Goal: Task Accomplishment & Management: Use online tool/utility

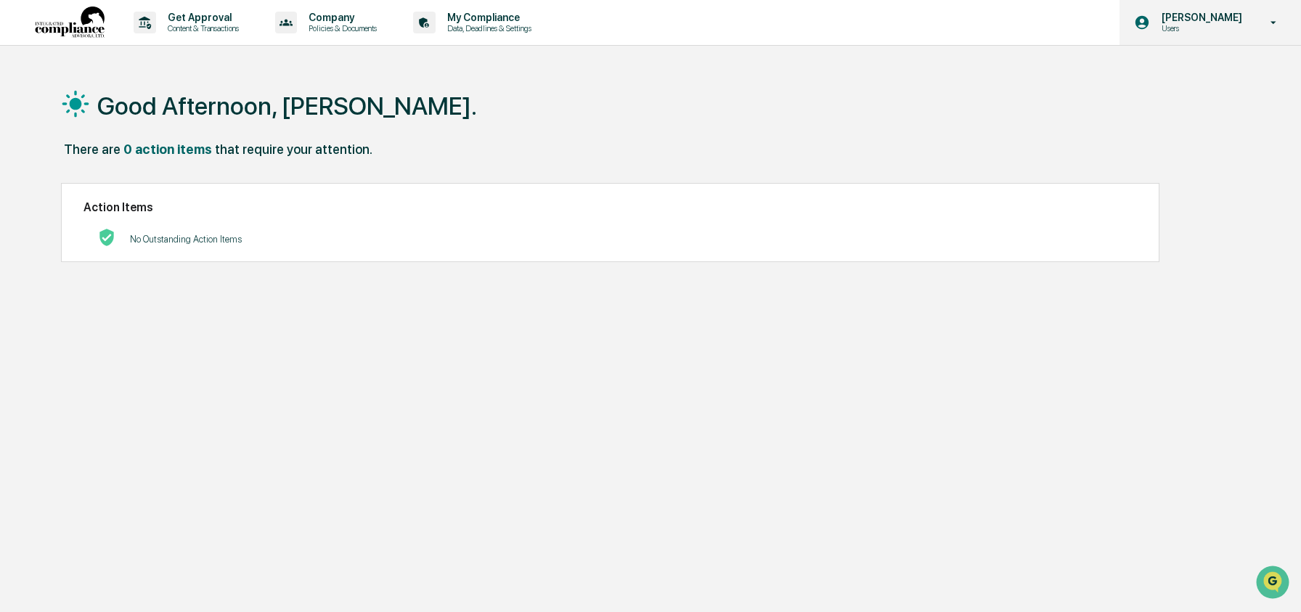
click at [1207, 34] on div "[PERSON_NAME] Users" at bounding box center [1211, 22] width 182 height 45
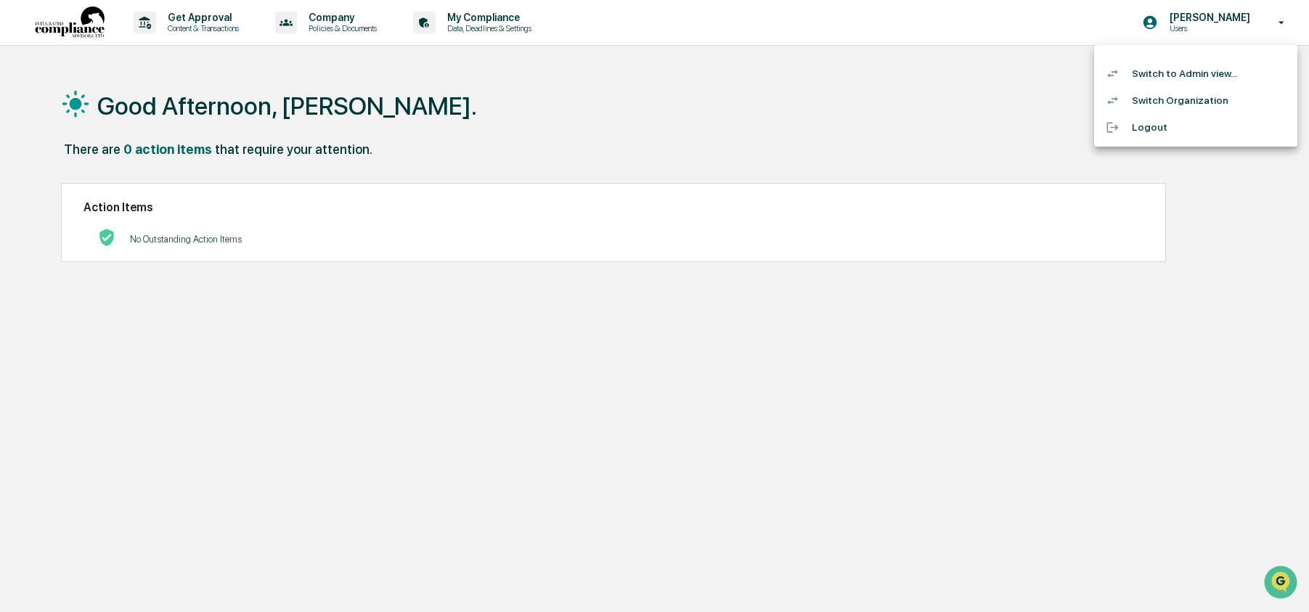
click at [1179, 81] on li "Switch to Admin view..." at bounding box center [1195, 73] width 203 height 27
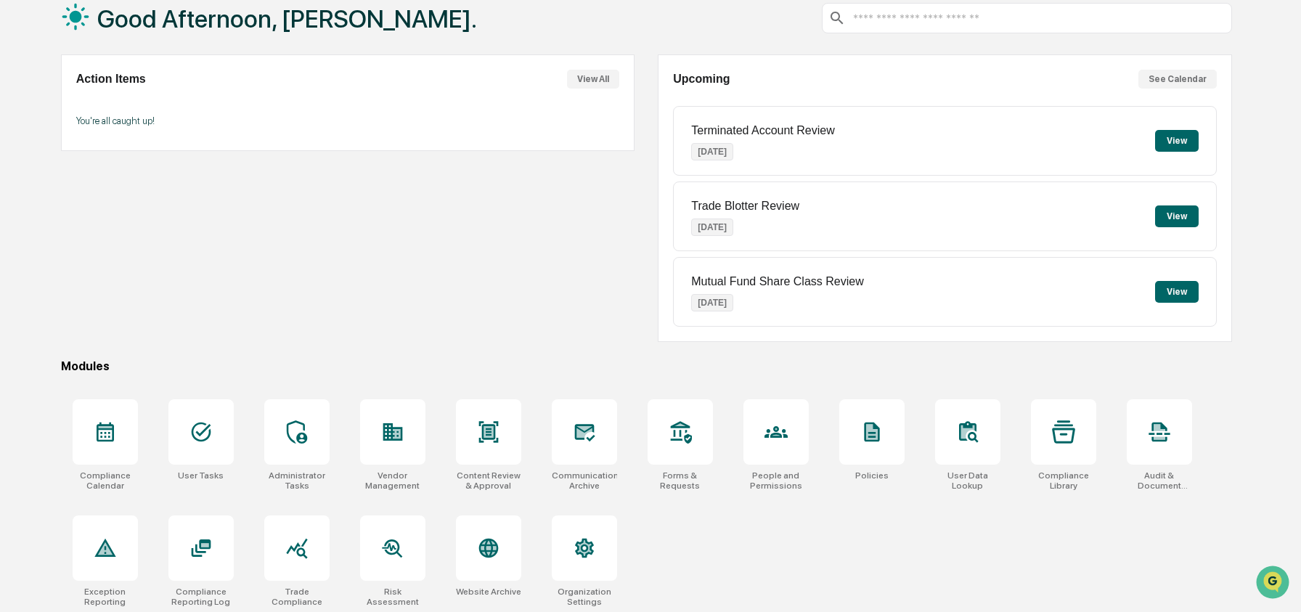
scroll to position [94, 0]
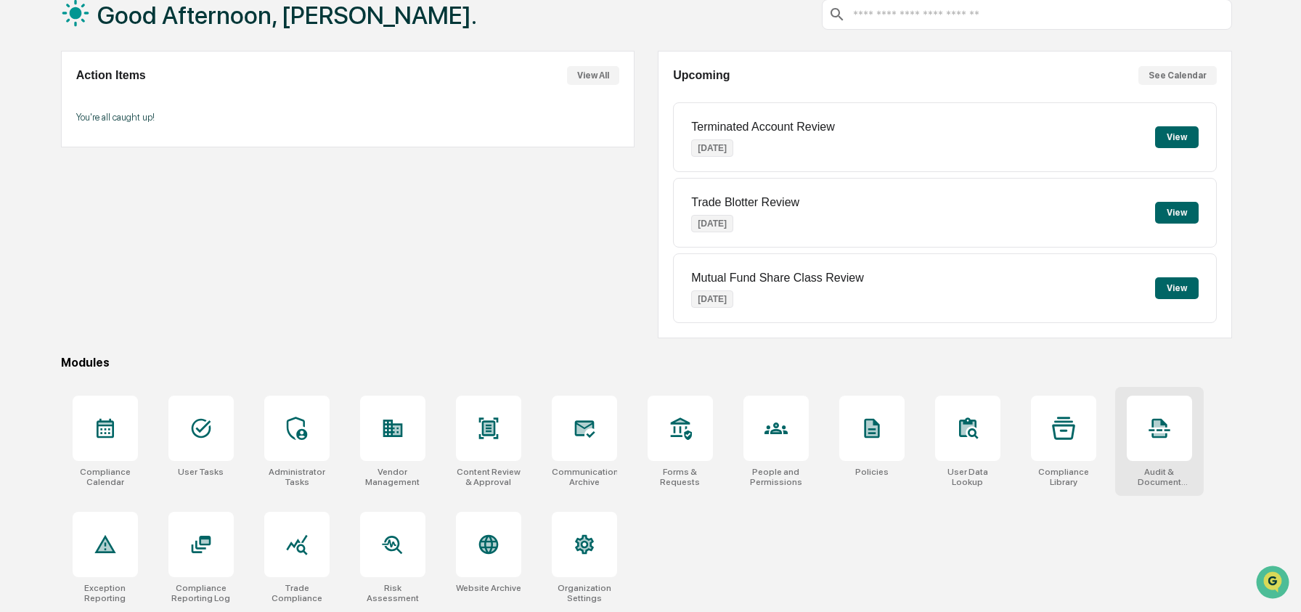
click at [1153, 420] on icon at bounding box center [1159, 429] width 21 height 20
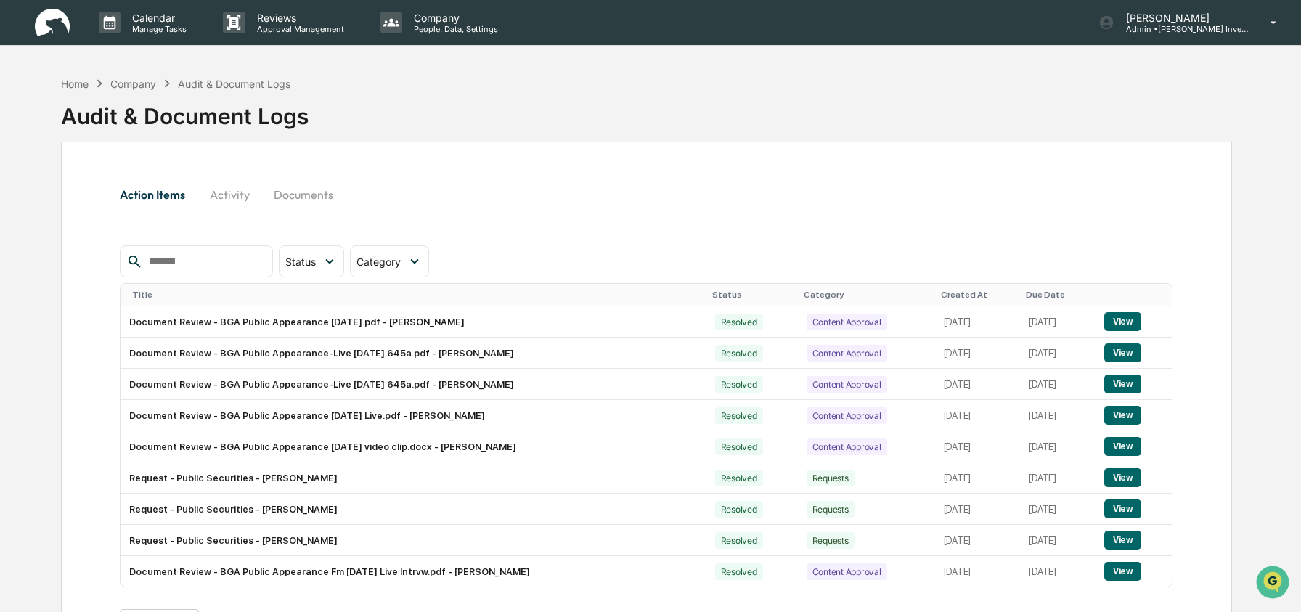
click at [320, 206] on button "Documents" at bounding box center [303, 194] width 83 height 35
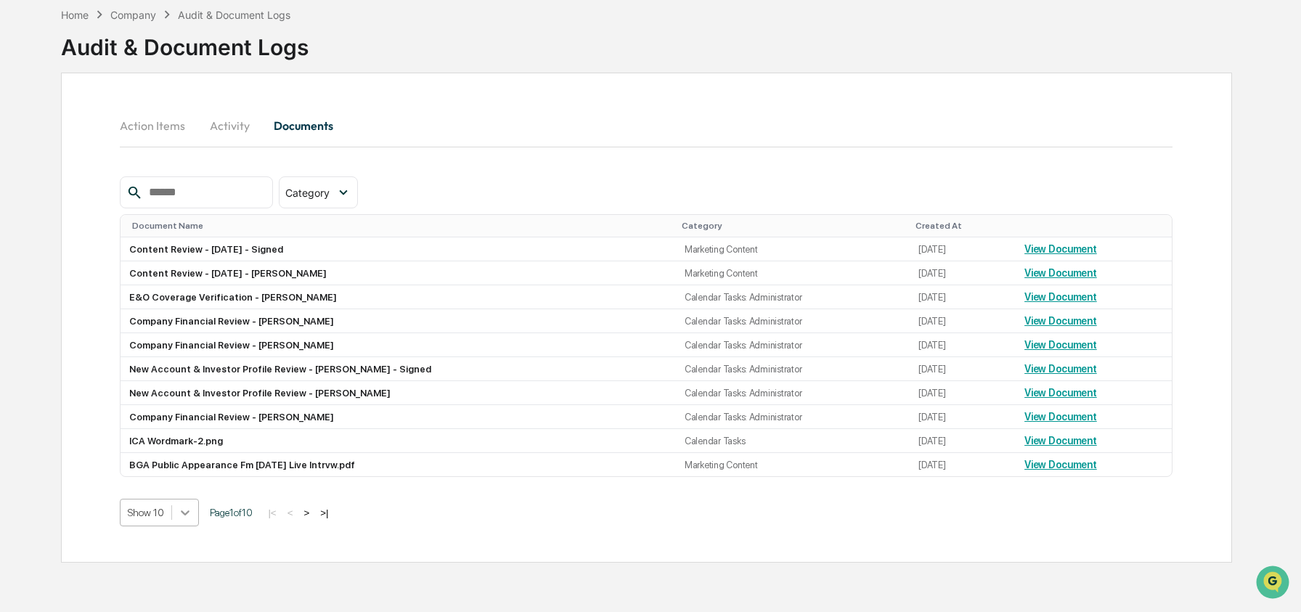
click at [178, 585] on body "Calendar Manage Tasks Reviews Approval Management Company People, Data, Setting…" at bounding box center [650, 271] width 1301 height 681
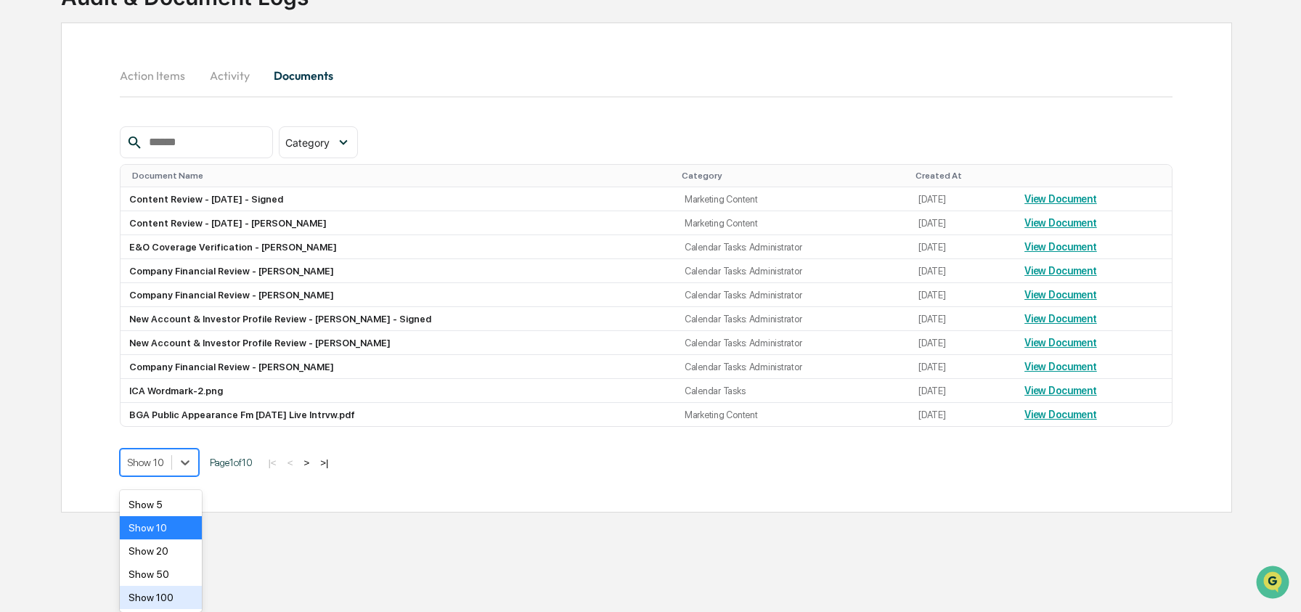
click at [175, 598] on div "Show 100" at bounding box center [161, 597] width 82 height 23
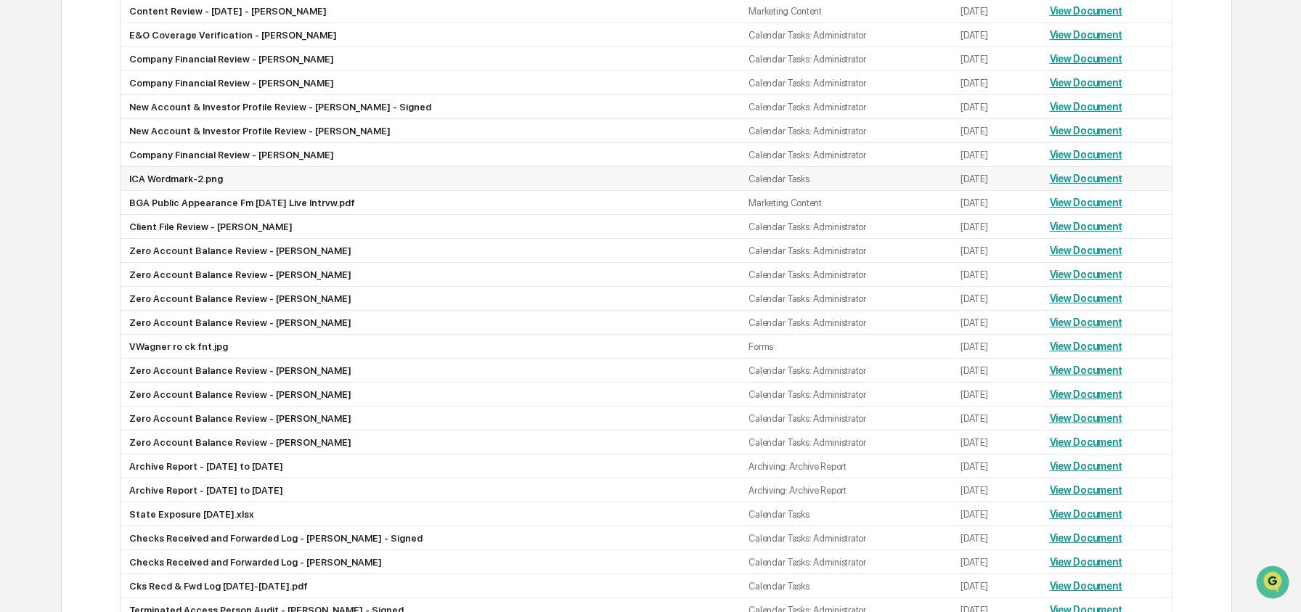
scroll to position [347, 0]
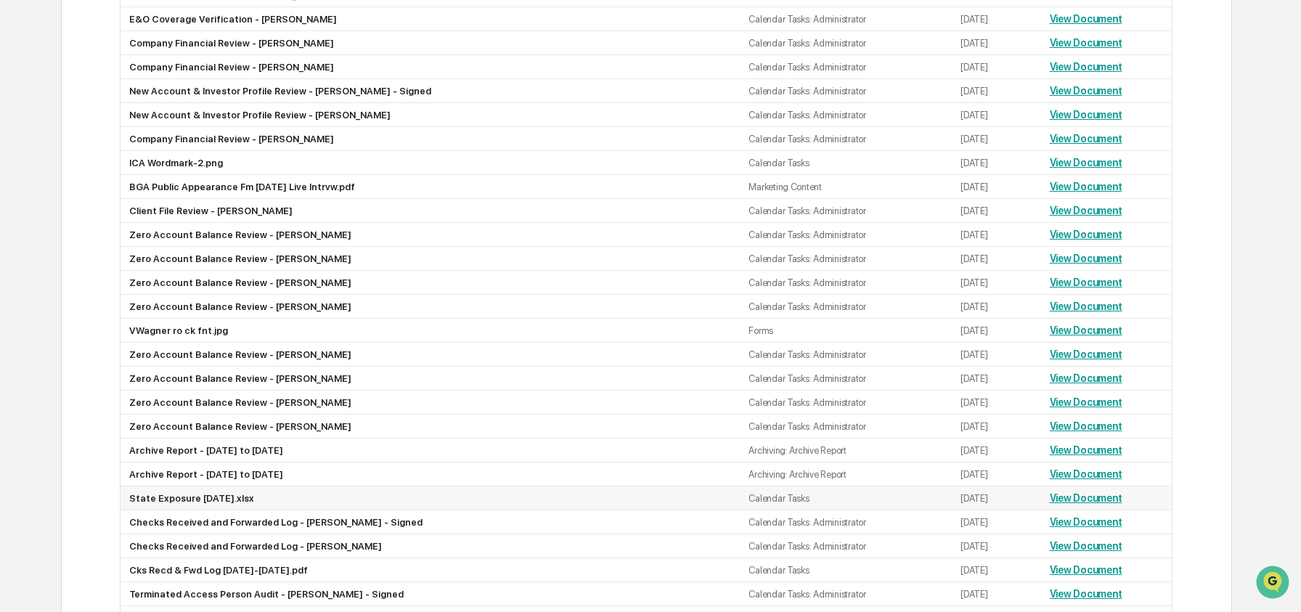
click at [1097, 504] on link "View Document" at bounding box center [1086, 498] width 73 height 12
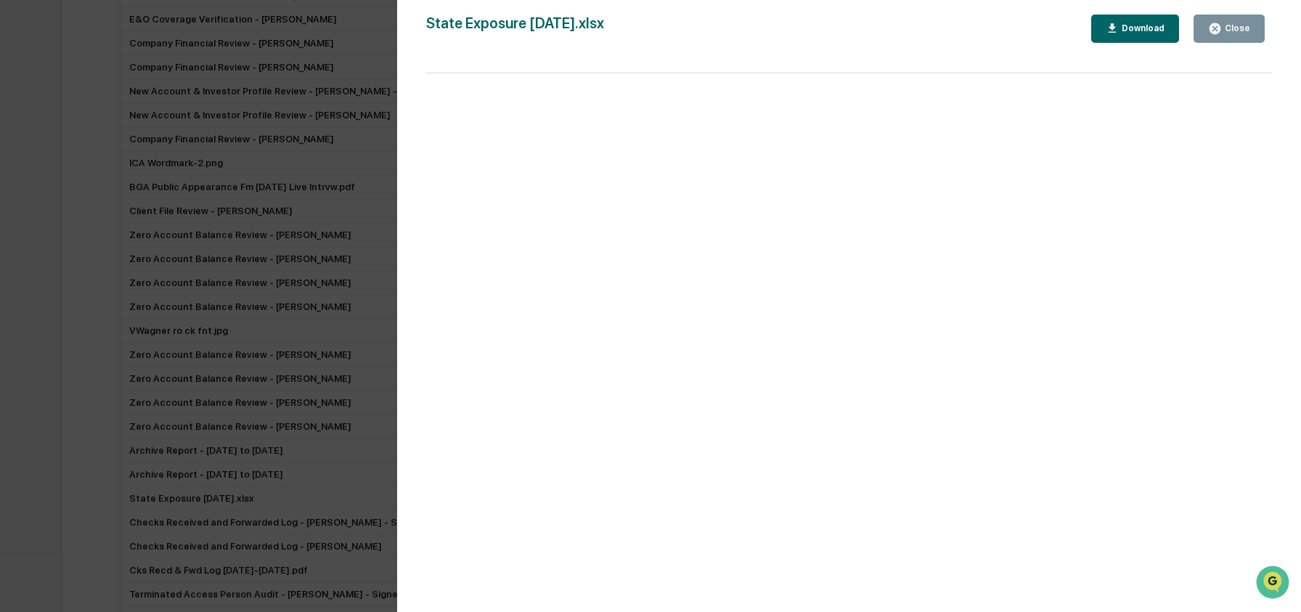
click at [1148, 22] on div "Download" at bounding box center [1136, 29] width 60 height 14
click at [245, 105] on div "Version History 09/04/2025, 11:14 PM Anne Sechler State Exposure 8.29.2025.xlsx…" at bounding box center [650, 306] width 1301 height 612
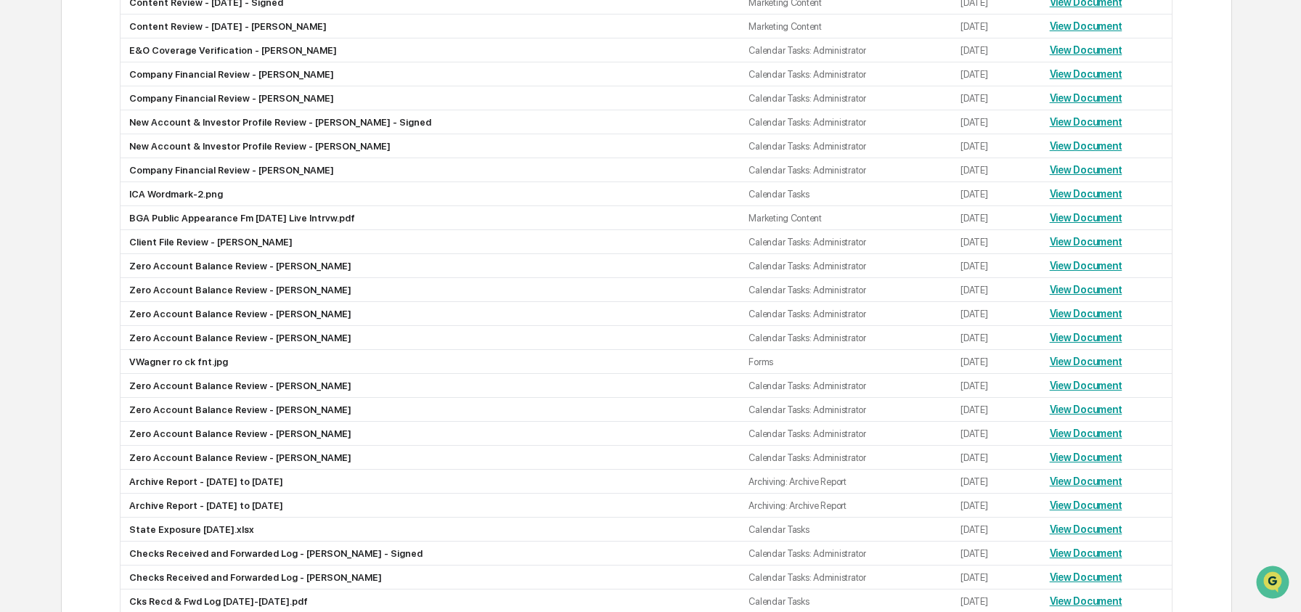
scroll to position [0, 0]
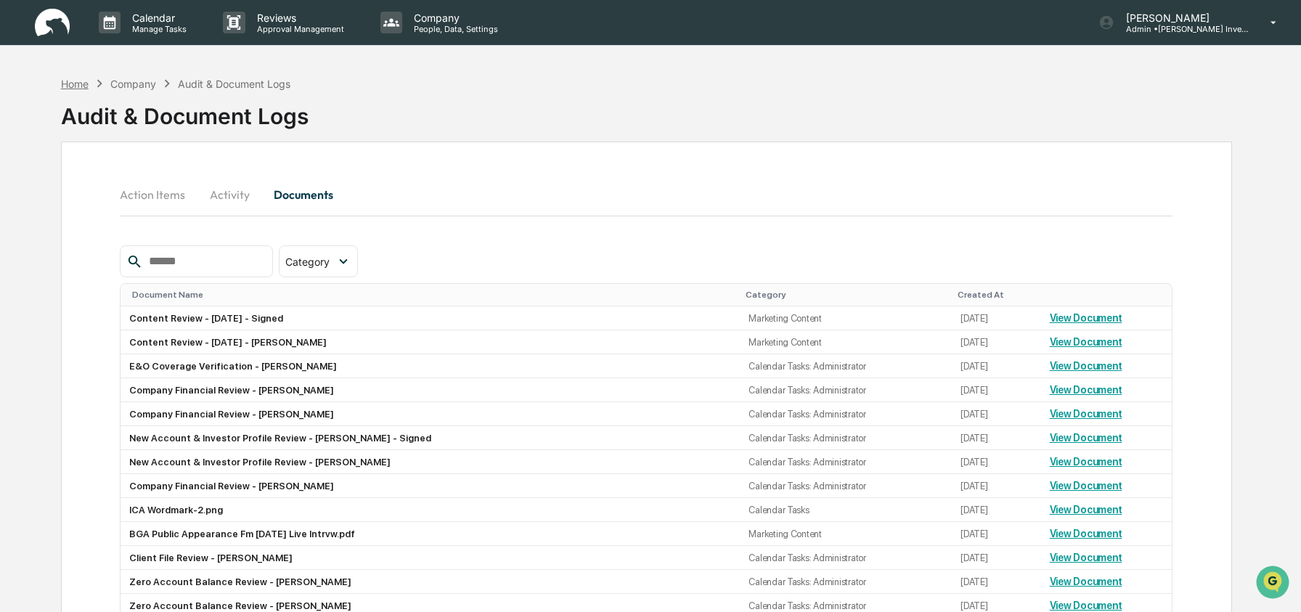
click at [83, 78] on div "Home" at bounding box center [75, 84] width 28 height 12
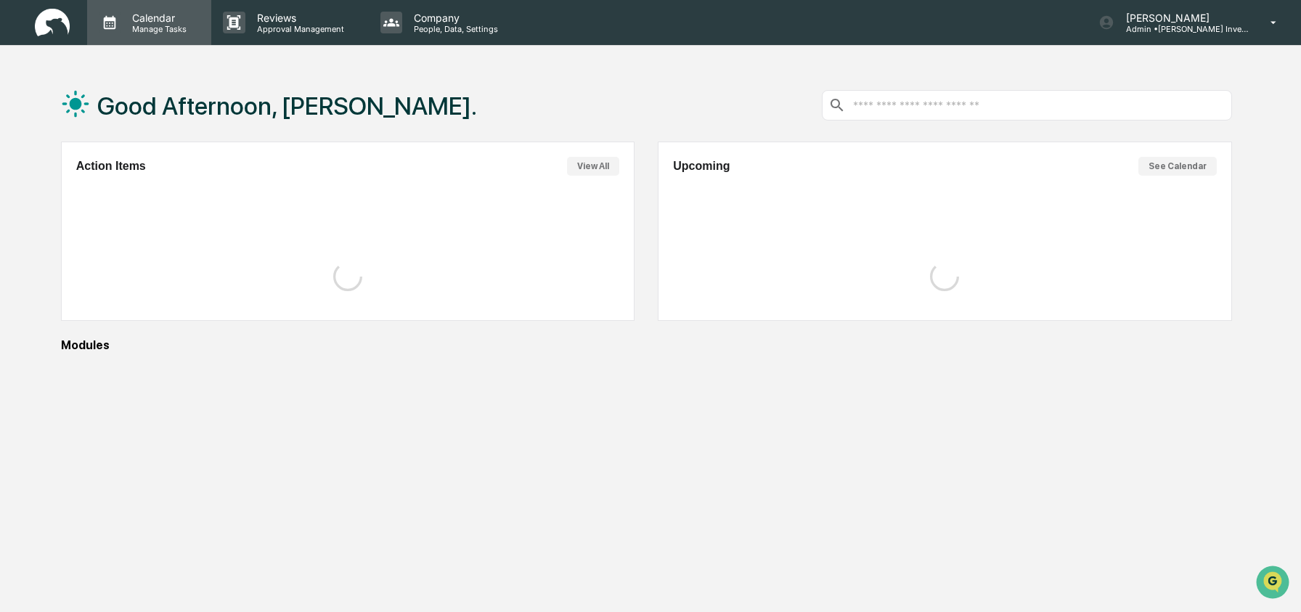
click at [145, 24] on p "Manage Tasks" at bounding box center [157, 29] width 73 height 10
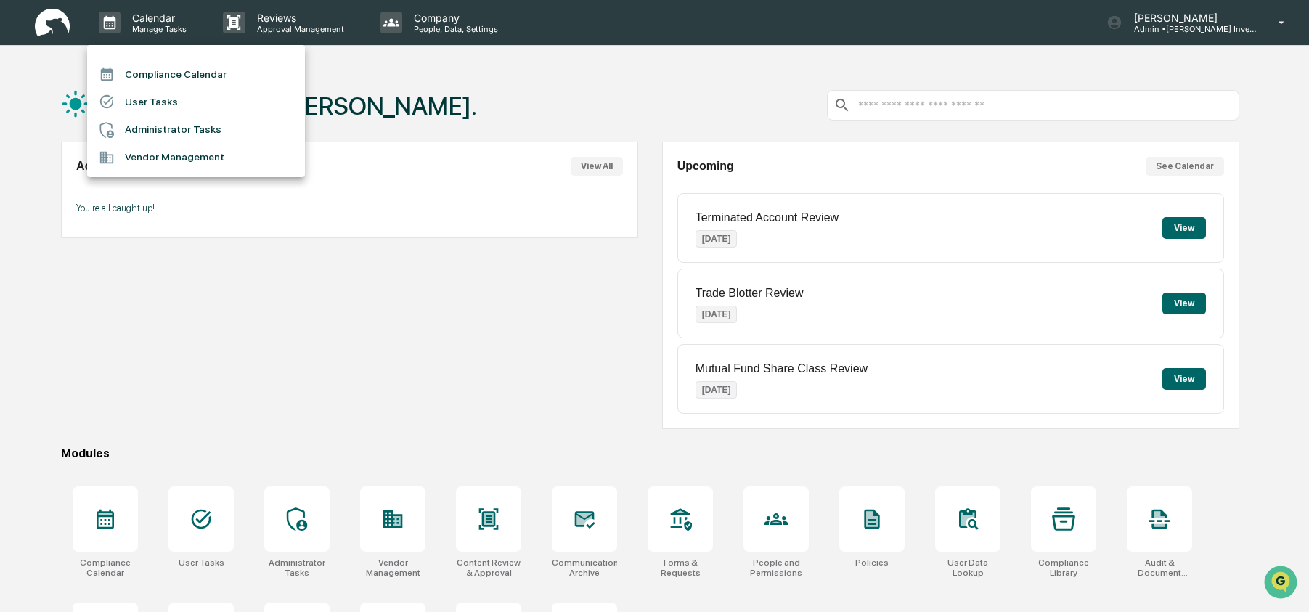
click at [145, 67] on li "Compliance Calendar" at bounding box center [196, 74] width 218 height 28
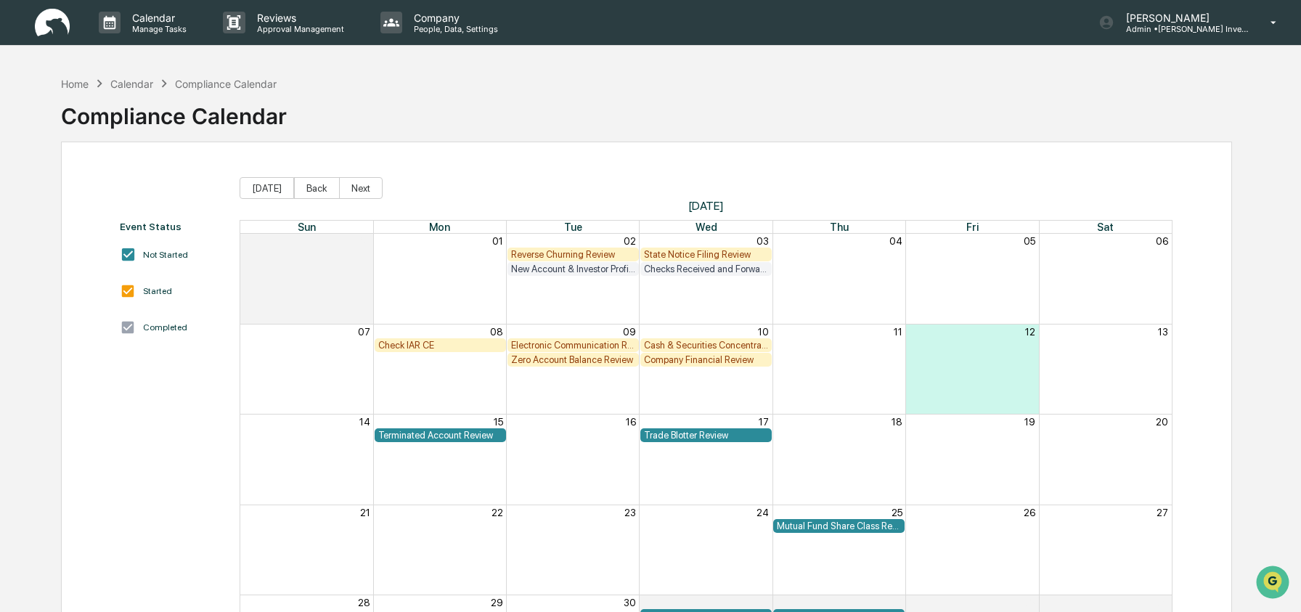
click at [704, 257] on div "State Notice Filing Review" at bounding box center [706, 254] width 124 height 11
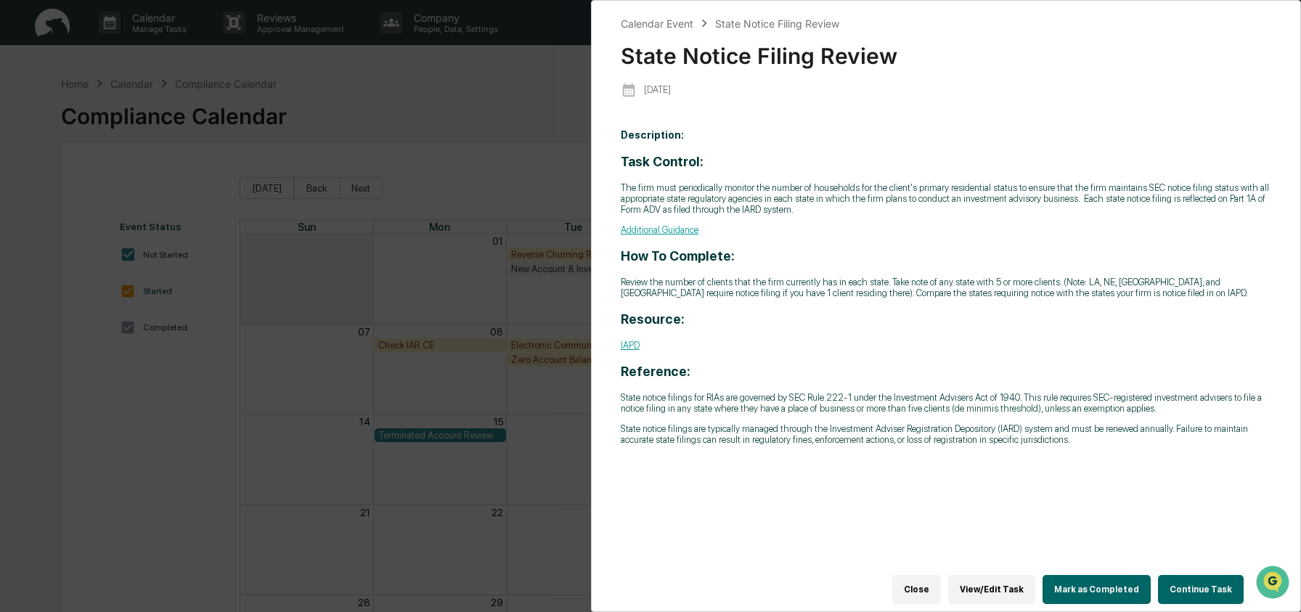
click at [1174, 583] on button "Continue Task" at bounding box center [1201, 589] width 86 height 29
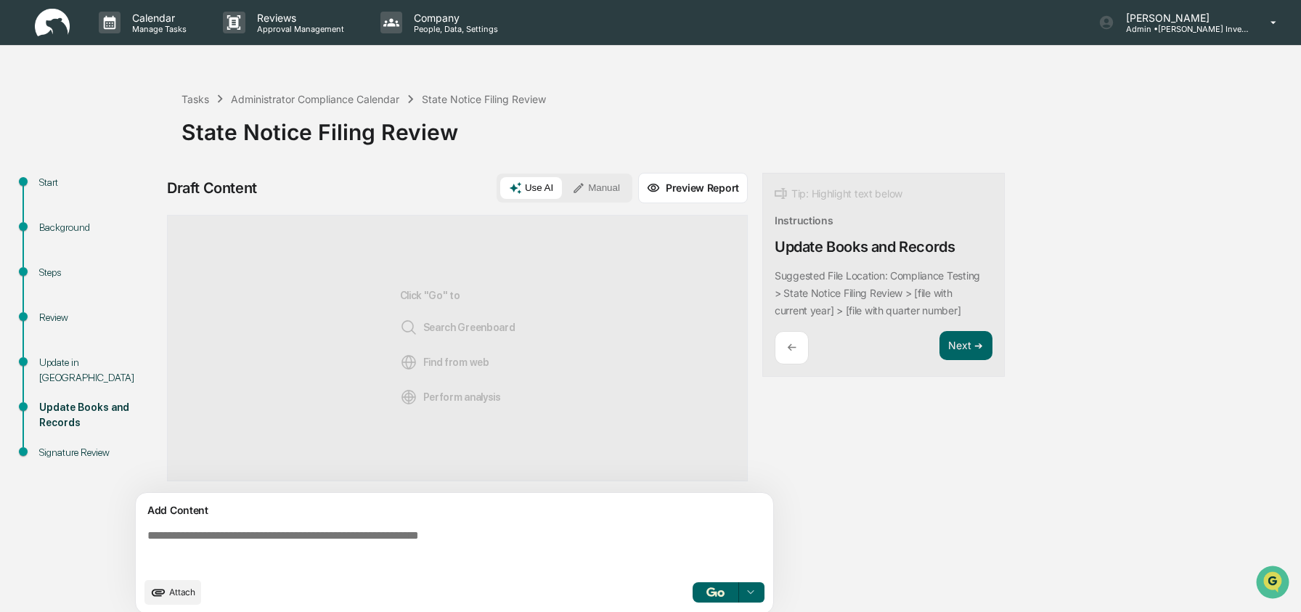
click at [57, 320] on div "Review" at bounding box center [98, 317] width 119 height 15
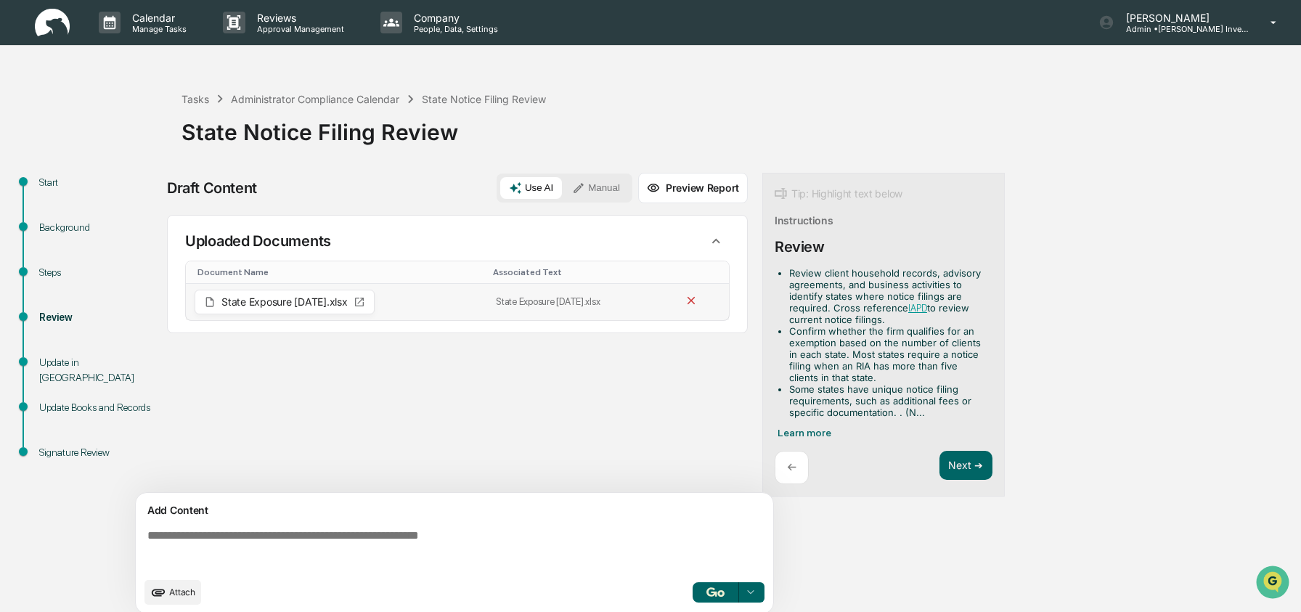
click at [695, 300] on icon at bounding box center [692, 301] width 8 height 8
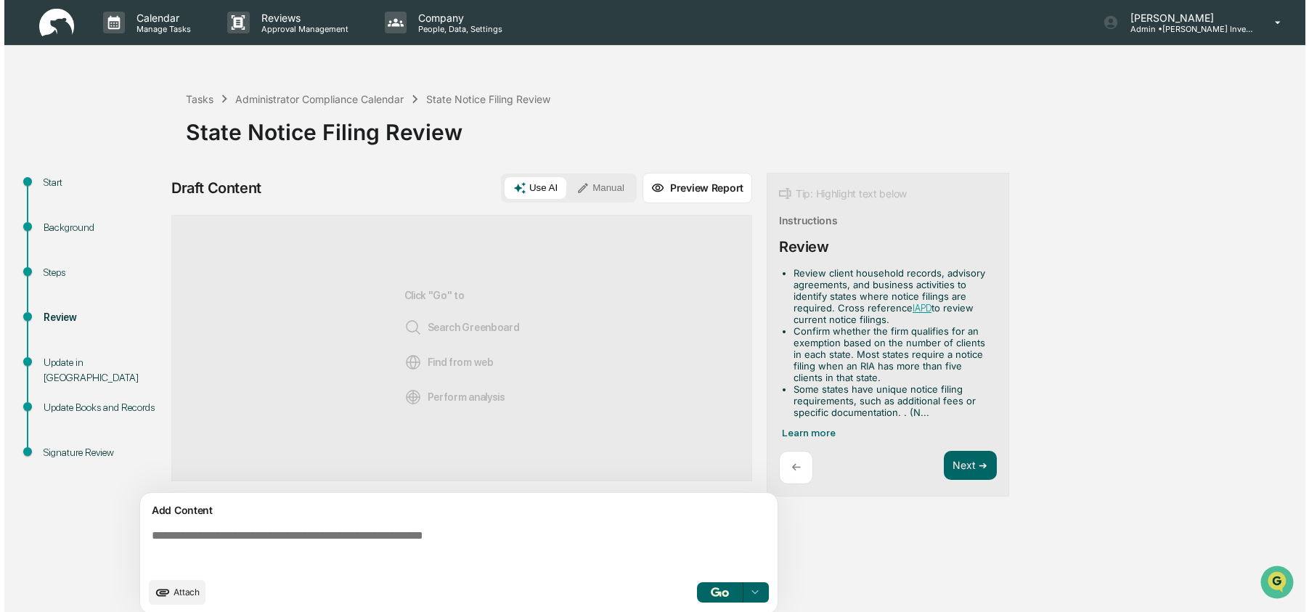
scroll to position [11, 0]
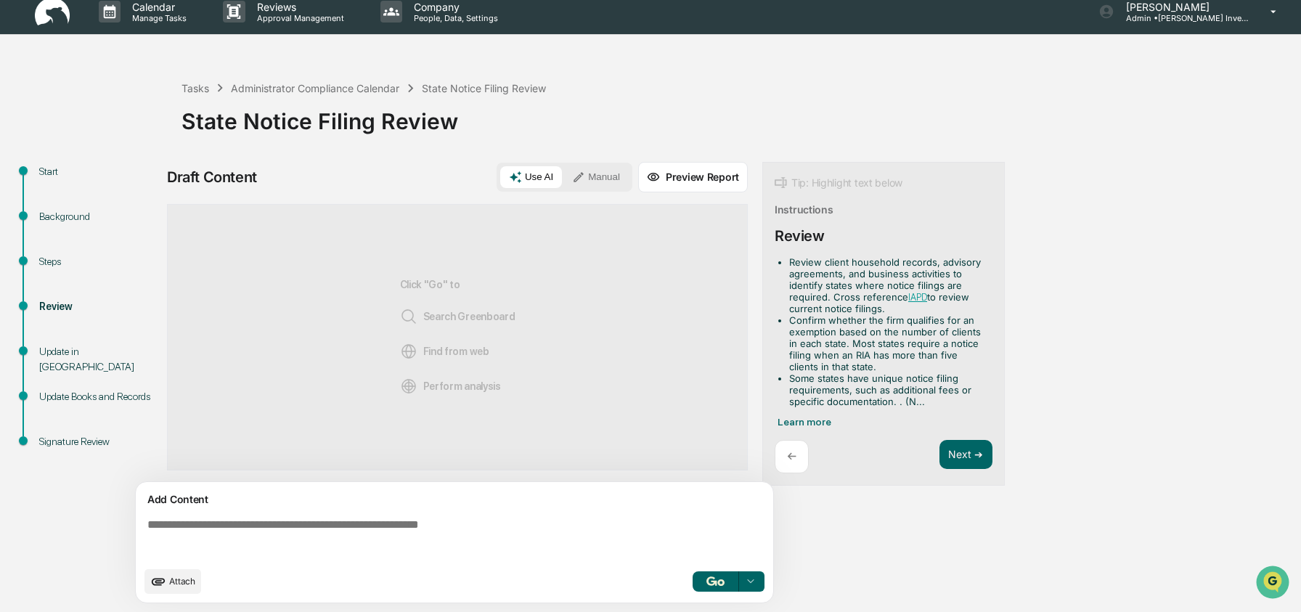
click at [165, 578] on icon "upload document" at bounding box center [158, 582] width 16 height 16
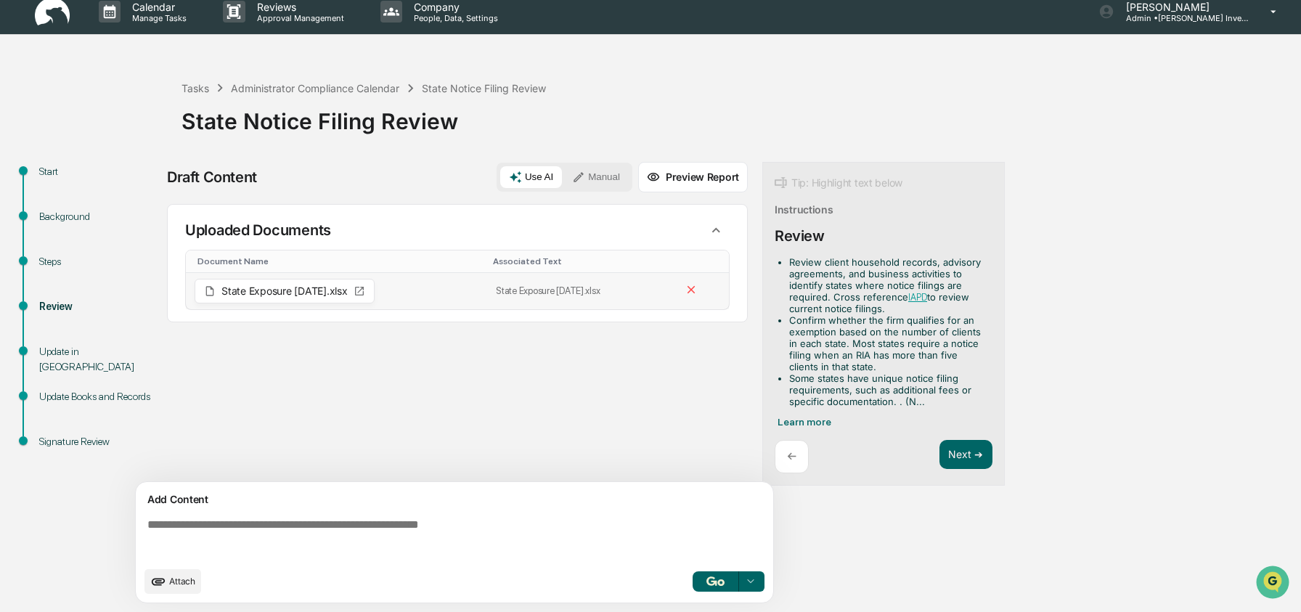
click at [364, 292] on icon at bounding box center [359, 291] width 9 height 9
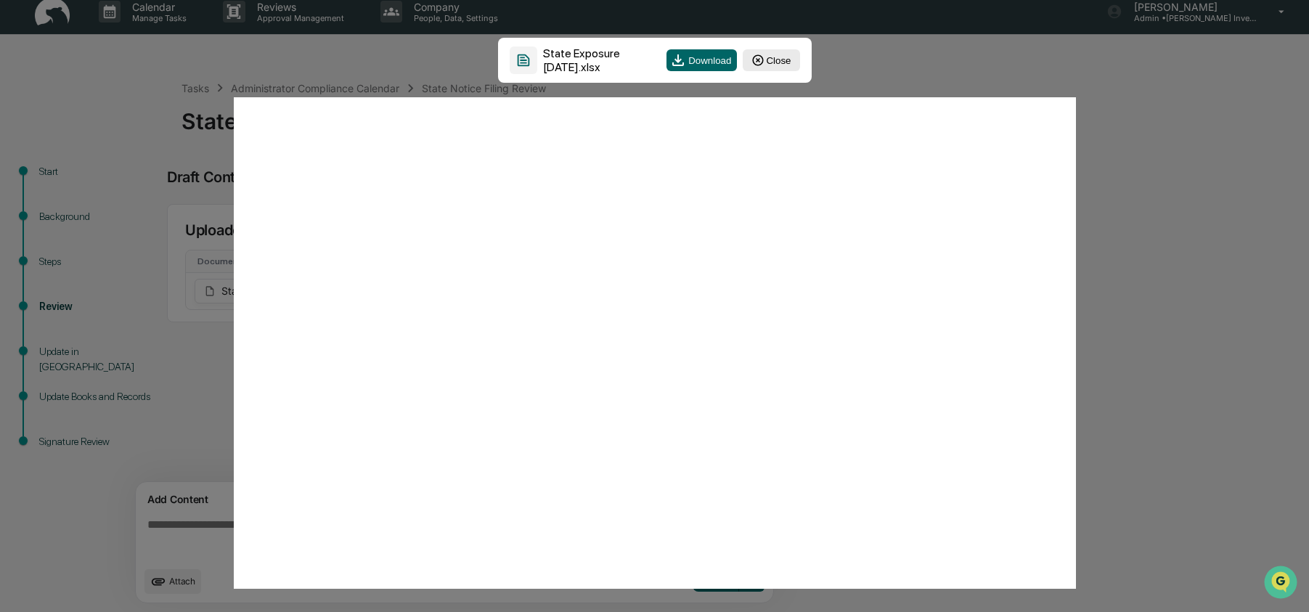
click at [767, 61] on button "Close" at bounding box center [771, 60] width 57 height 22
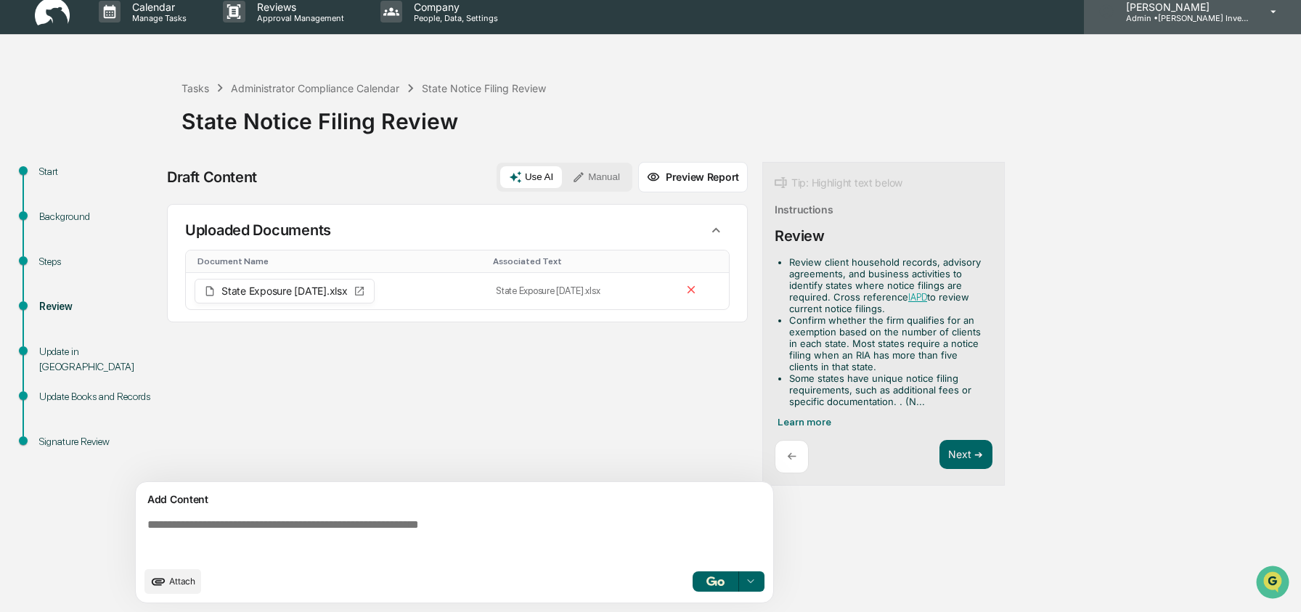
click at [1203, 19] on p "Admin • Bruce G. Allen Investments, LLC" at bounding box center [1182, 18] width 135 height 10
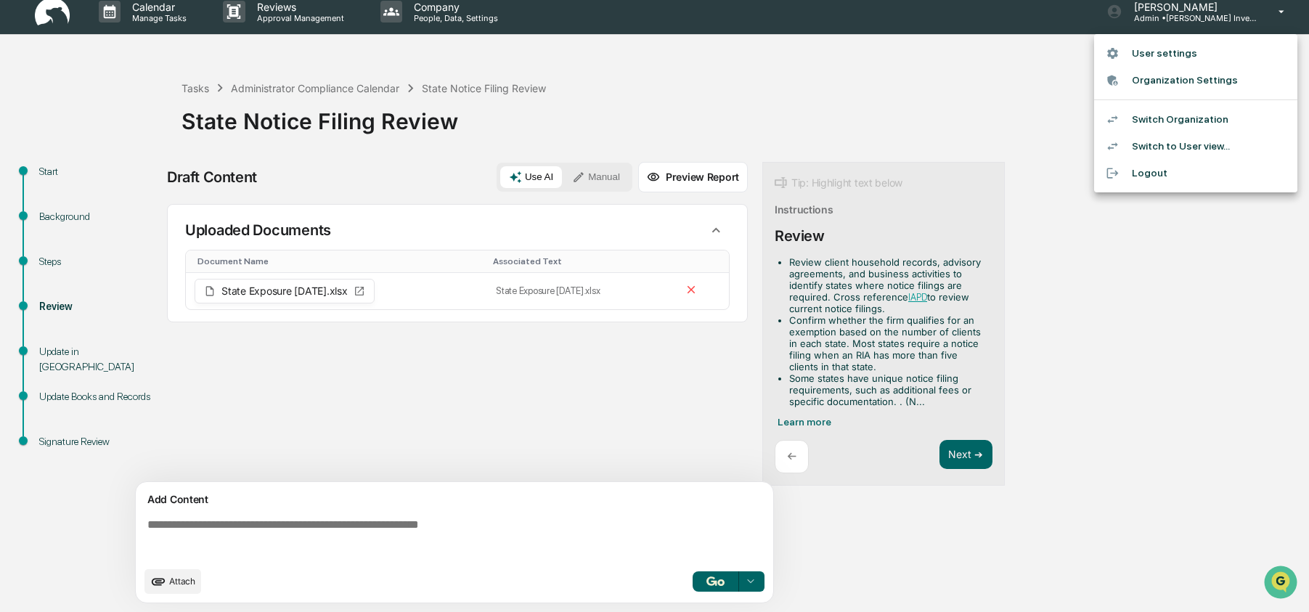
click at [1215, 129] on li "Switch Organization" at bounding box center [1195, 119] width 203 height 27
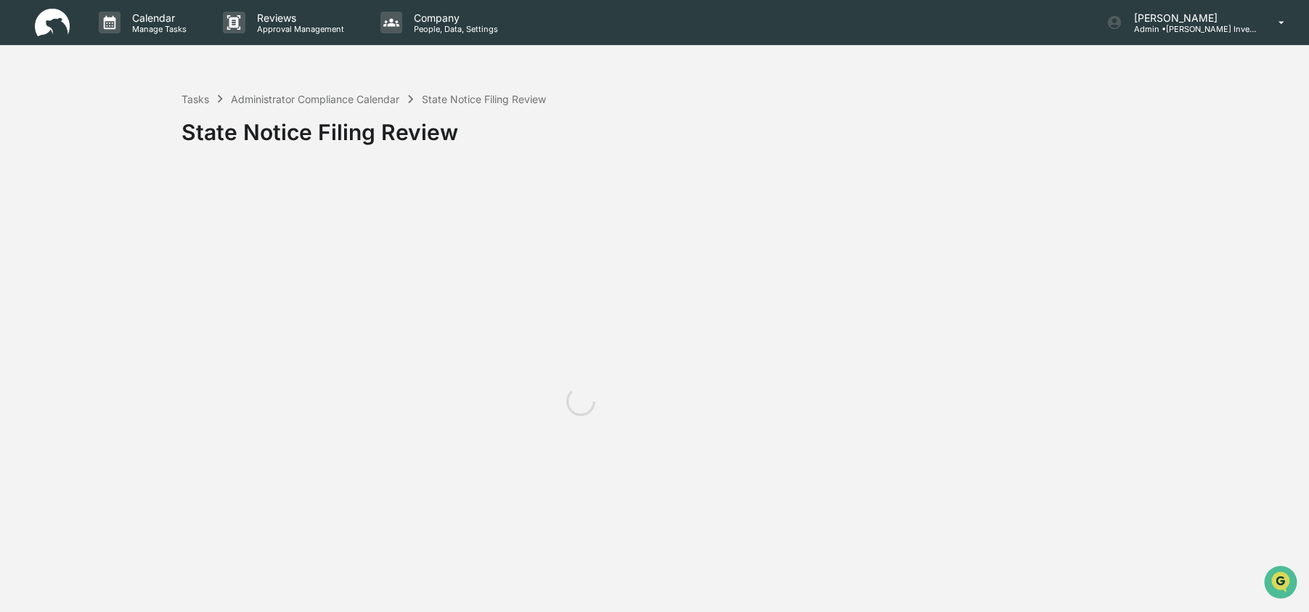
scroll to position [0, 0]
